Goal: Task Accomplishment & Management: Complete application form

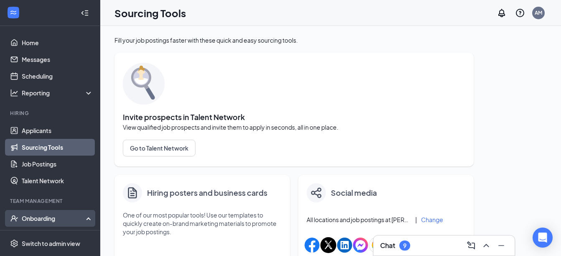
click at [78, 221] on div "Onboarding" at bounding box center [54, 218] width 64 height 8
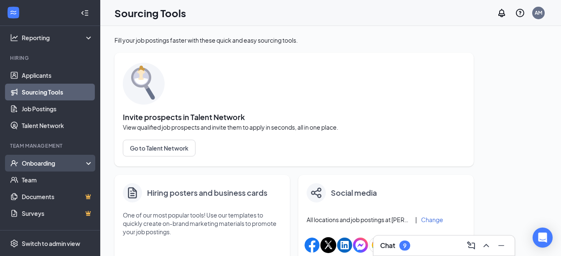
scroll to position [88, 0]
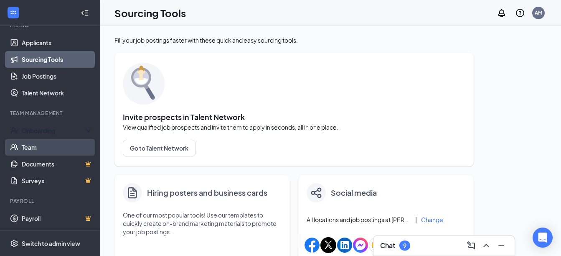
click at [49, 149] on link "Team" at bounding box center [57, 147] width 71 height 17
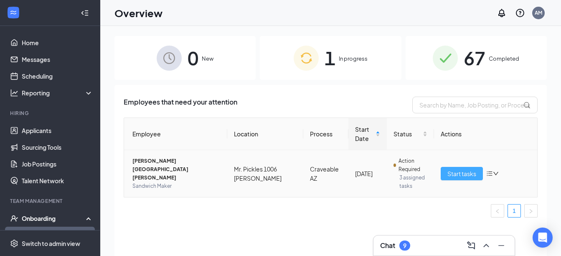
click at [470, 178] on button "Start tasks" at bounding box center [462, 173] width 42 height 13
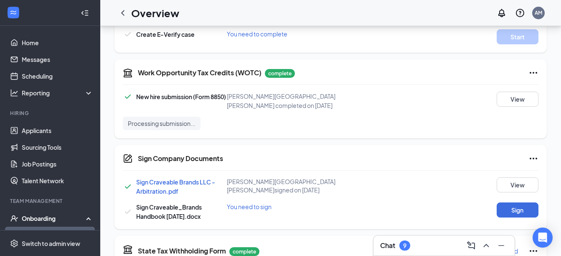
scroll to position [275, 0]
click at [514, 204] on button "Sign" at bounding box center [518, 209] width 42 height 15
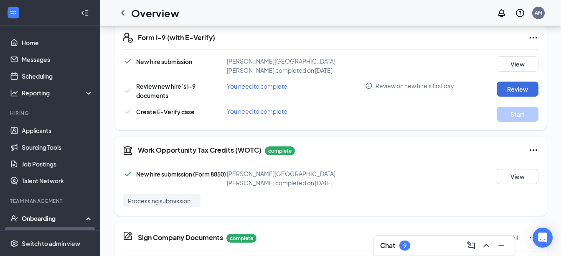
scroll to position [173, 0]
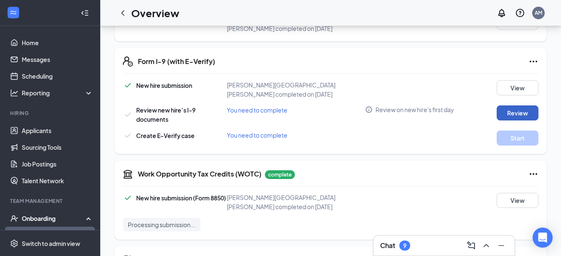
click at [515, 105] on button "Review" at bounding box center [518, 112] width 42 height 15
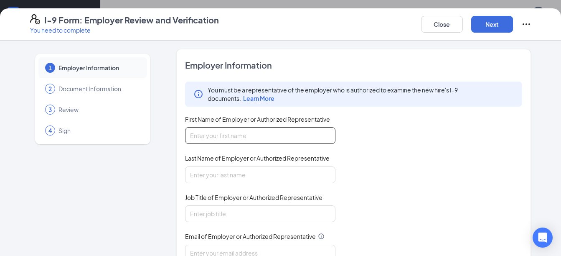
click at [224, 133] on input "First Name of Employer or Authorized Representative" at bounding box center [260, 135] width 150 height 17
type input "Alma"
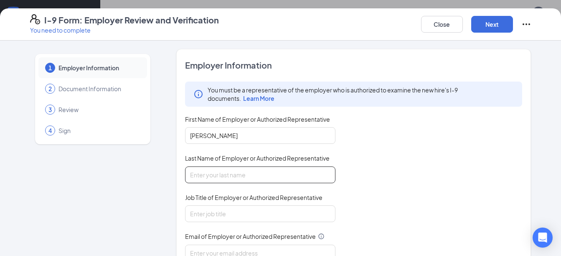
type input "Moreno"
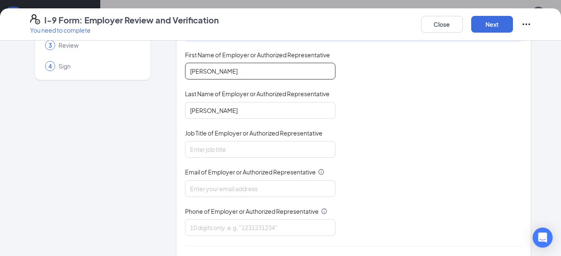
scroll to position [65, 0]
click at [274, 151] on input "Job Title of Employer or Authorized Representative" at bounding box center [260, 148] width 150 height 17
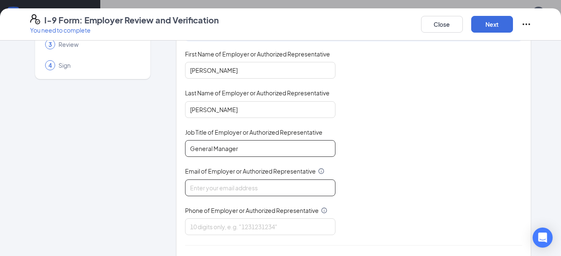
type input "General Manager"
click at [260, 185] on input "Email of Employer or Authorized Representative" at bounding box center [260, 187] width 150 height 17
type input "alma.moreno@craveable-brands.com"
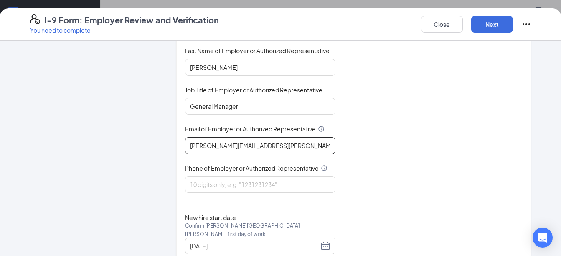
scroll to position [130, 0]
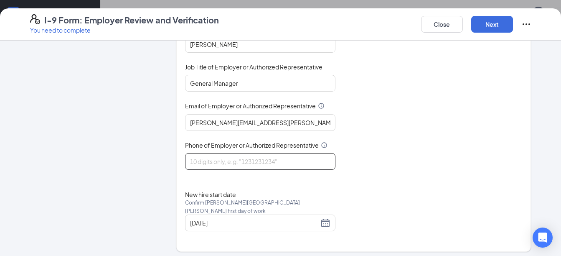
click at [265, 158] on input "Phone of Employer or Authorized Representative" at bounding box center [260, 161] width 150 height 17
type input "4803105690"
click at [393, 154] on div "You must be a representative of the employer who is authorized to examine the n…" at bounding box center [354, 60] width 338 height 219
click at [322, 220] on div "08/22/2025" at bounding box center [260, 223] width 140 height 10
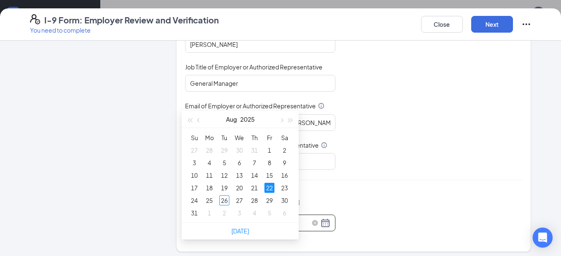
scroll to position [193, 0]
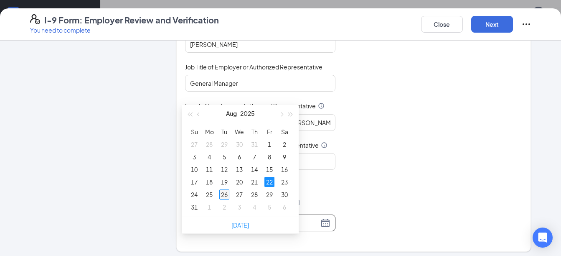
click at [227, 194] on div "26" at bounding box center [224, 194] width 10 height 10
type input "08/26/2025"
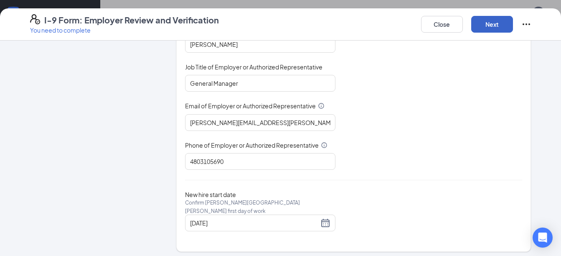
click at [480, 27] on button "Next" at bounding box center [492, 24] width 42 height 17
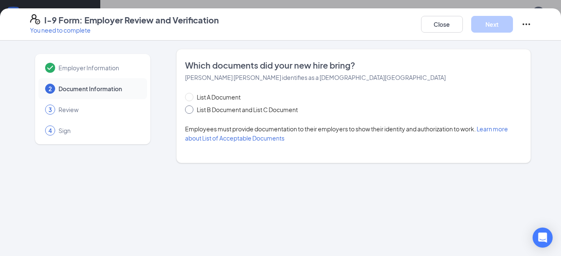
click at [185, 110] on input "List B Document and List C Document" at bounding box center [188, 108] width 6 height 6
radio input "true"
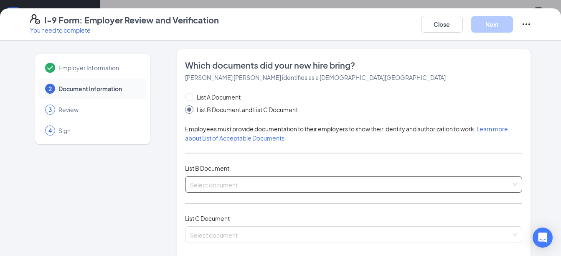
click at [214, 184] on div "Select document" at bounding box center [354, 184] width 338 height 17
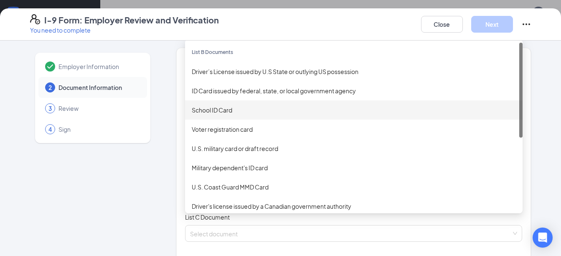
scroll to position [0, 0]
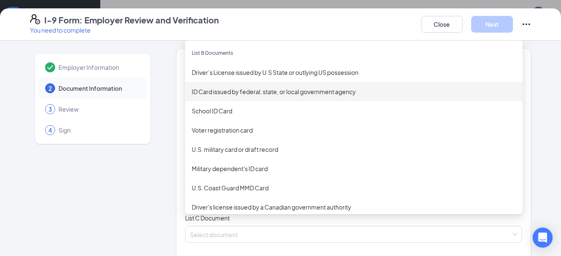
click at [275, 94] on div "ID Card issued by federal, state, or local government agency" at bounding box center [354, 91] width 324 height 9
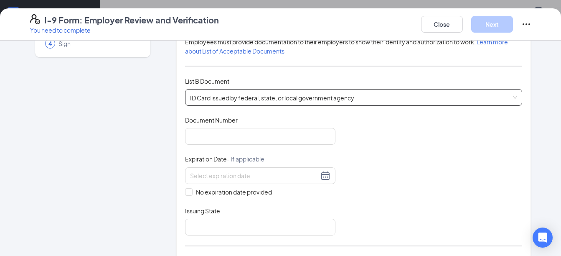
scroll to position [87, 0]
click at [247, 134] on input "Document Number" at bounding box center [260, 135] width 150 height 17
click at [264, 97] on div "ID Card issued by federal, state, or local government agency Driver’s License i…" at bounding box center [354, 97] width 338 height 17
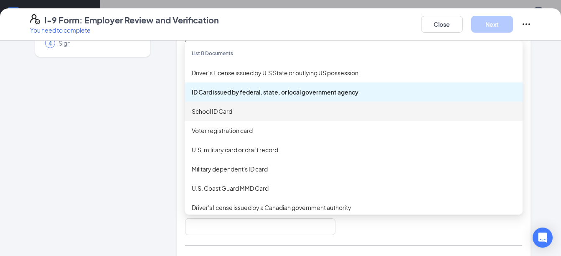
click at [229, 112] on div "School ID Card" at bounding box center [354, 111] width 324 height 9
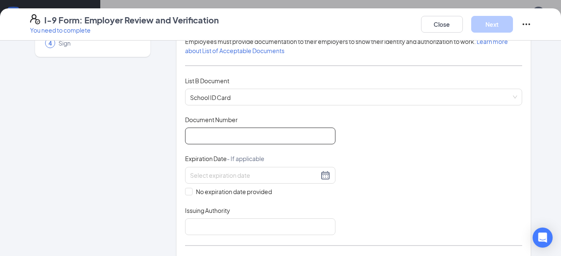
click at [233, 134] on input "Document Number" at bounding box center [260, 135] width 150 height 17
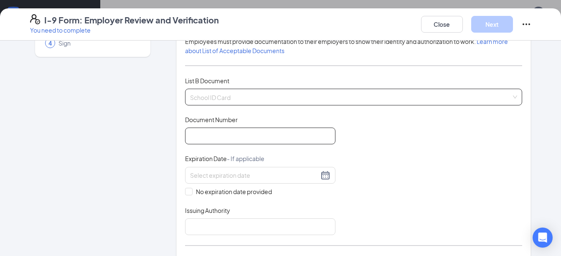
click at [242, 97] on div "School ID Card ID Card issued by federal, state, or local government agency Sch…" at bounding box center [354, 97] width 338 height 17
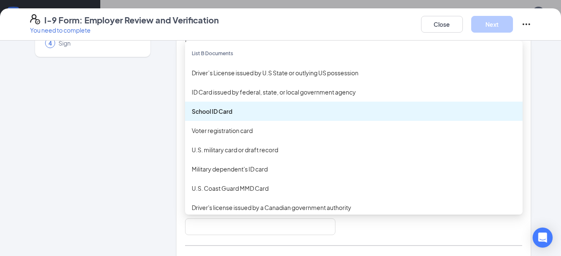
click at [244, 110] on div "School ID Card" at bounding box center [354, 111] width 324 height 9
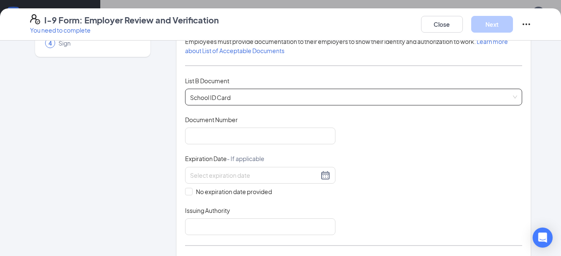
click at [250, 96] on div "School ID Card School ID Card ID Card issued by federal, state, or local govern…" at bounding box center [354, 97] width 338 height 17
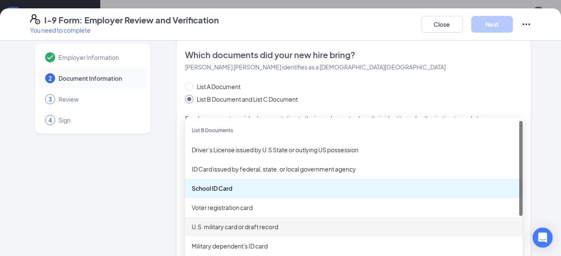
scroll to position [0, 0]
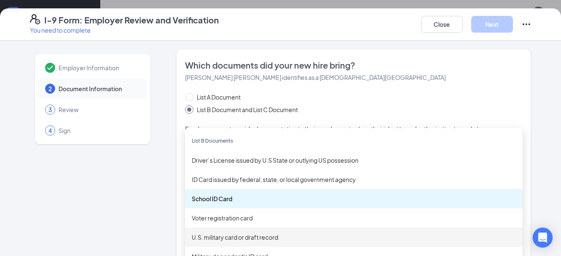
click at [285, 183] on div "ID Card issued by federal, state, or local government agency" at bounding box center [354, 179] width 324 height 9
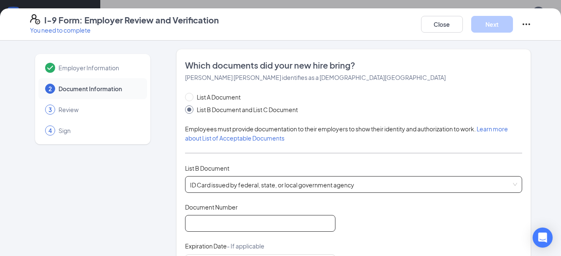
click at [245, 225] on input "Document Number" at bounding box center [260, 223] width 150 height 17
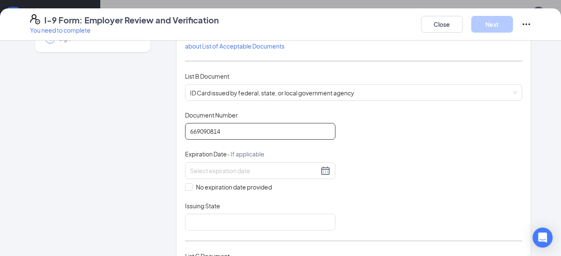
scroll to position [92, 0]
type input "669090814"
click at [227, 169] on input at bounding box center [254, 170] width 129 height 9
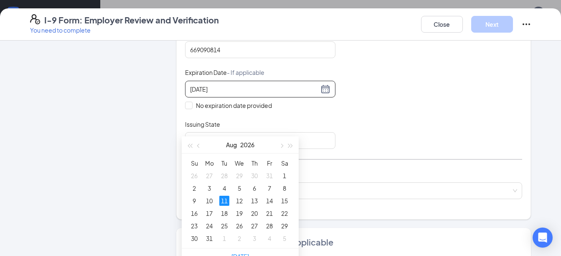
scroll to position [238, 0]
click at [224, 199] on div "11" at bounding box center [224, 199] width 10 height 10
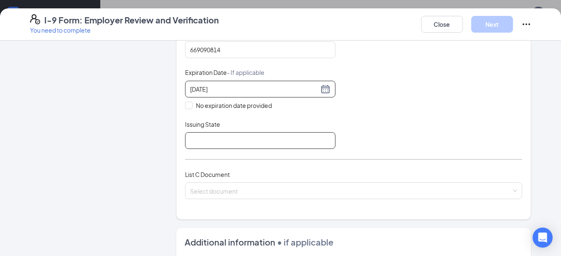
type input "08/11/2026"
click at [205, 142] on input "Issuing State" at bounding box center [260, 140] width 150 height 17
click at [205, 141] on input "Issuing State" at bounding box center [260, 140] width 150 height 17
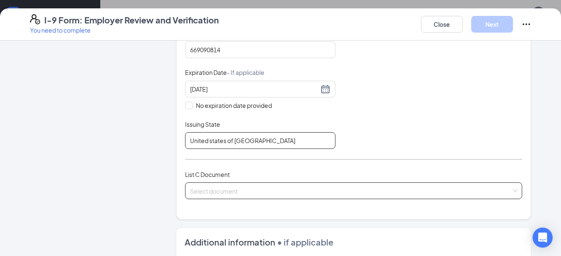
type input "United states of America"
click at [239, 188] on input "search" at bounding box center [351, 189] width 322 height 13
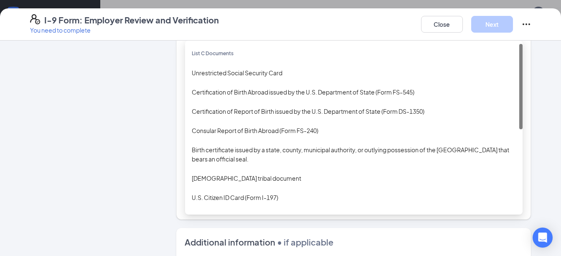
click at [237, 75] on div "Unrestricted Social Security Card" at bounding box center [354, 72] width 324 height 9
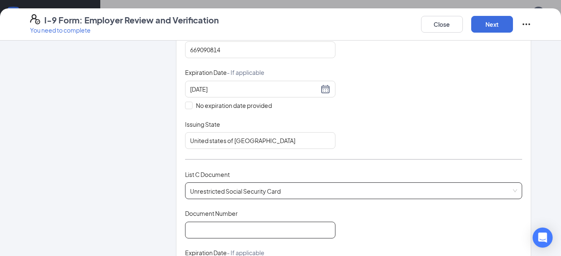
click at [251, 229] on input "Document Number" at bounding box center [260, 230] width 150 height 17
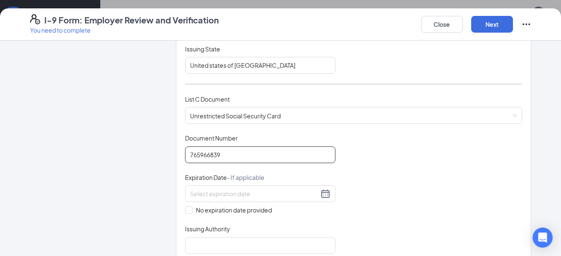
scroll to position [249, 0]
type input "765966839"
click at [185, 211] on input "No expiration date provided" at bounding box center [188, 209] width 6 height 6
checkbox input "true"
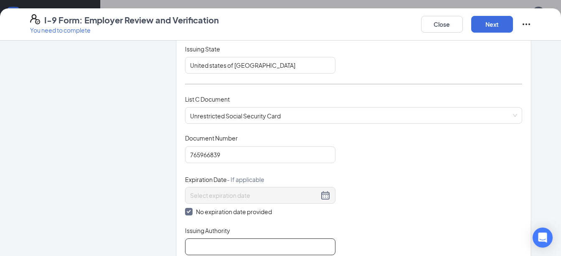
click at [189, 245] on input "Issuing Authority" at bounding box center [260, 246] width 150 height 17
type input "Social Security Adm"
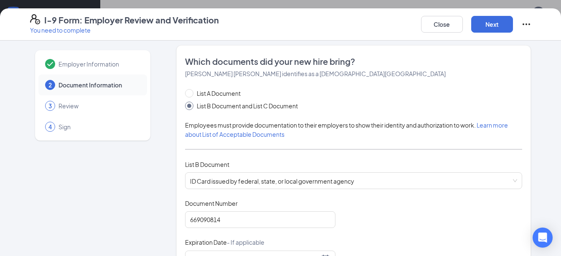
scroll to position [0, 0]
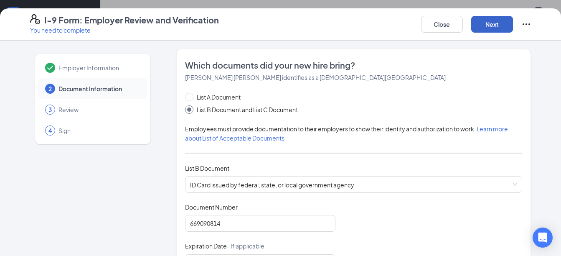
click at [499, 25] on button "Next" at bounding box center [492, 24] width 42 height 17
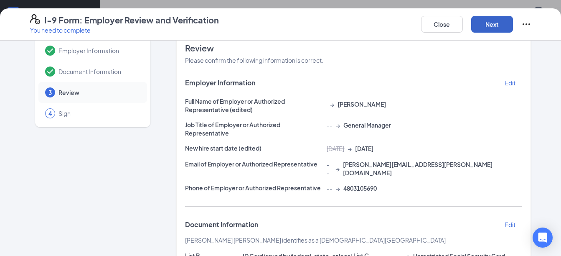
scroll to position [15, 0]
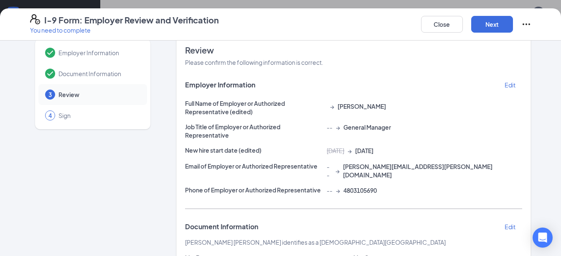
click at [507, 87] on p "Edit" at bounding box center [510, 85] width 11 height 8
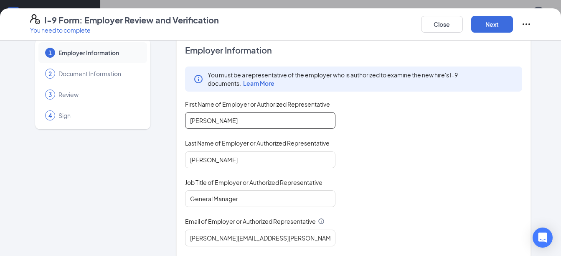
click at [257, 125] on input "Alma" at bounding box center [260, 120] width 150 height 17
type input "A"
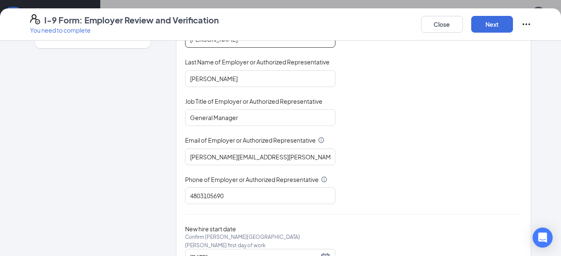
scroll to position [130, 0]
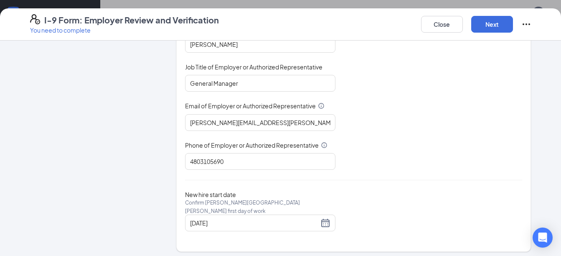
type input "Marisol"
click at [441, 152] on div "You must be a representative of the employer who is authorized to examine the n…" at bounding box center [354, 60] width 338 height 219
click at [484, 30] on button "Next" at bounding box center [492, 24] width 42 height 17
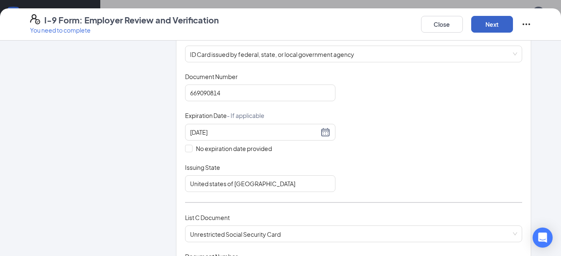
click at [493, 23] on button "Next" at bounding box center [492, 24] width 42 height 17
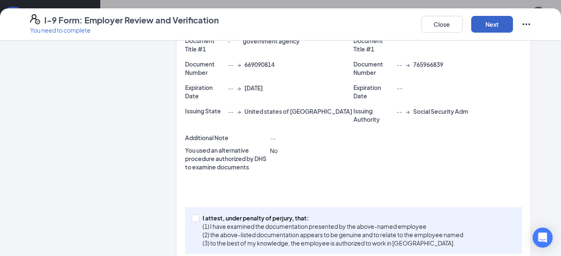
scroll to position [249, 0]
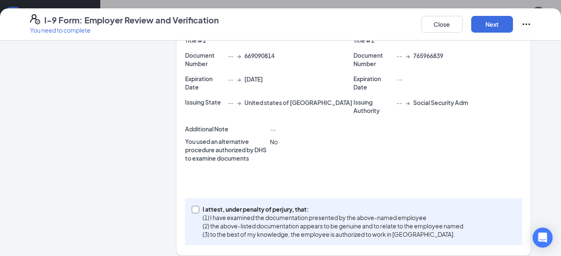
click at [193, 206] on input "I attest, under penalty of perjury, that: (1) I have examined the documentation…" at bounding box center [195, 209] width 6 height 6
checkbox input "true"
click at [502, 20] on button "Next" at bounding box center [492, 24] width 42 height 17
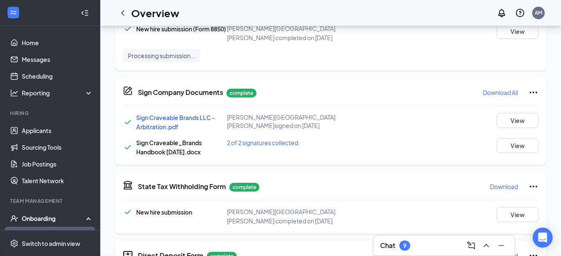
scroll to position [44, 0]
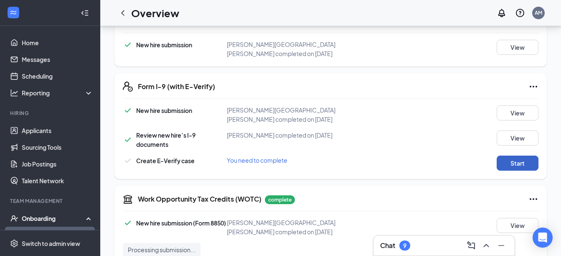
click at [501, 155] on button "Start" at bounding box center [518, 162] width 42 height 15
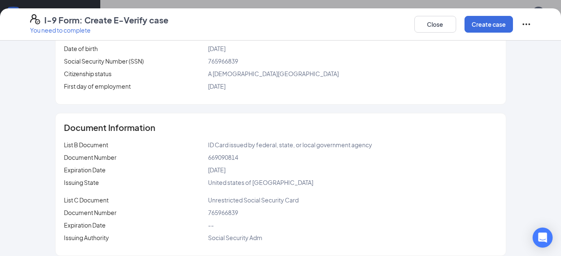
scroll to position [145, 0]
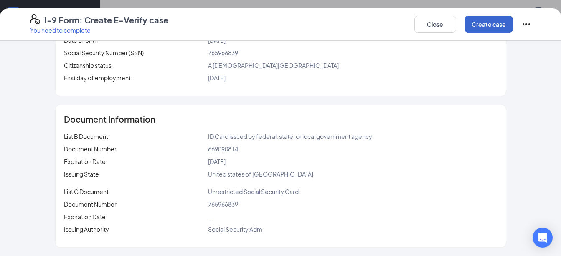
click at [491, 25] on button "Create case" at bounding box center [489, 24] width 48 height 17
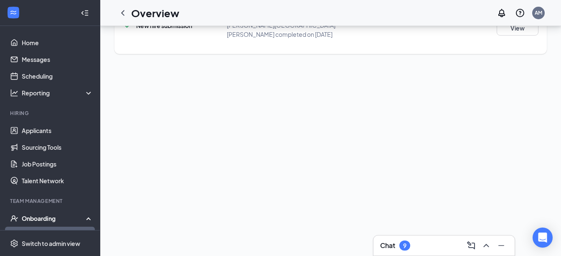
scroll to position [224, 0]
